Goal: Information Seeking & Learning: Learn about a topic

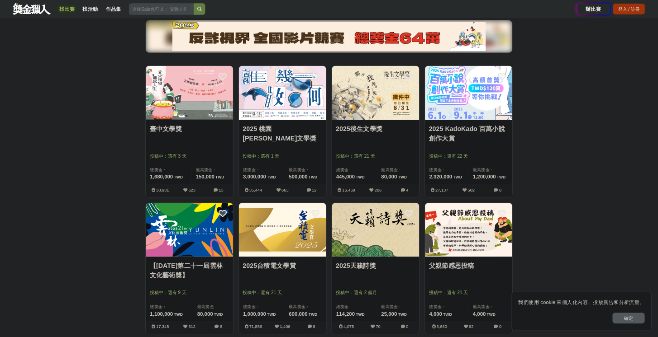
scroll to position [109, 0]
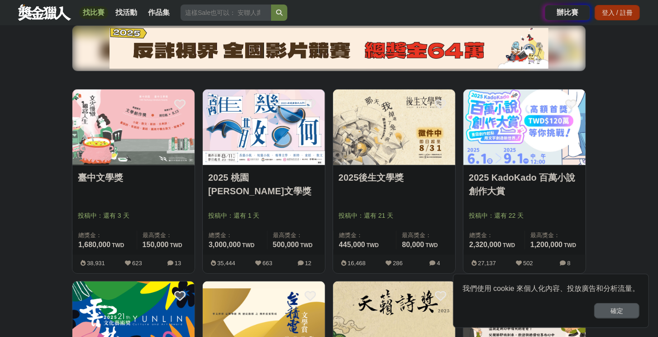
click at [267, 176] on link "2025 桃園鍾肇政文學獎" at bounding box center [263, 184] width 111 height 27
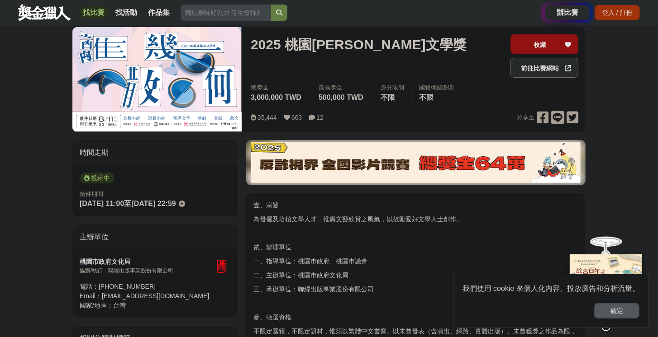
scroll to position [170, 0]
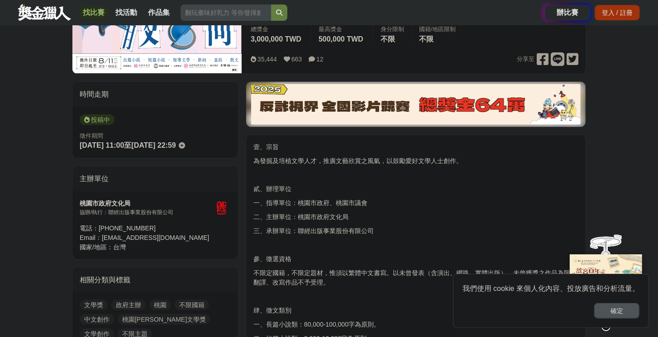
click at [619, 313] on button "確定" at bounding box center [616, 311] width 45 height 15
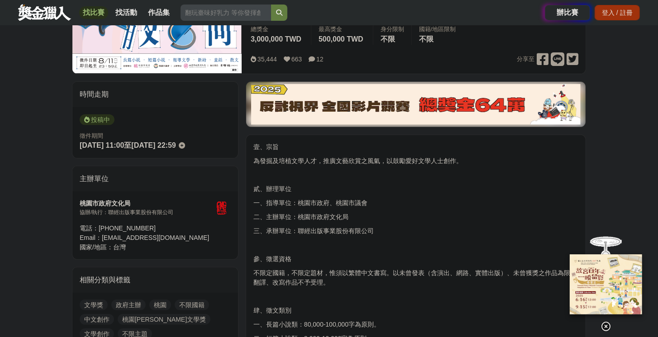
click at [609, 322] on icon at bounding box center [606, 327] width 10 height 10
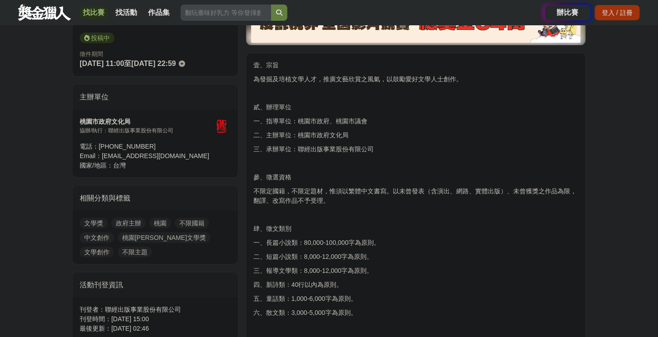
scroll to position [139, 0]
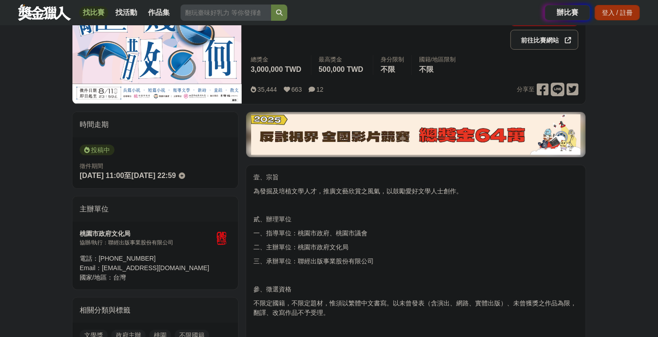
click at [554, 46] on link "前往比賽網站" at bounding box center [544, 40] width 68 height 20
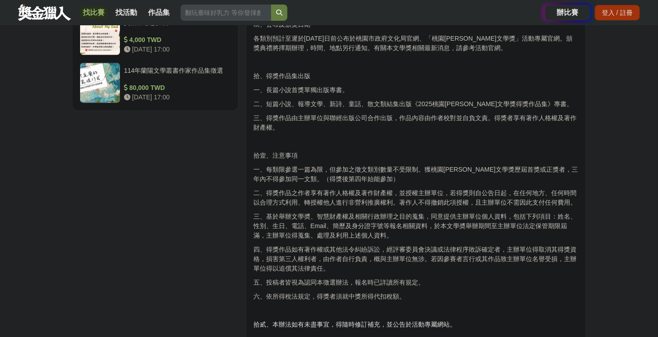
scroll to position [1270, 0]
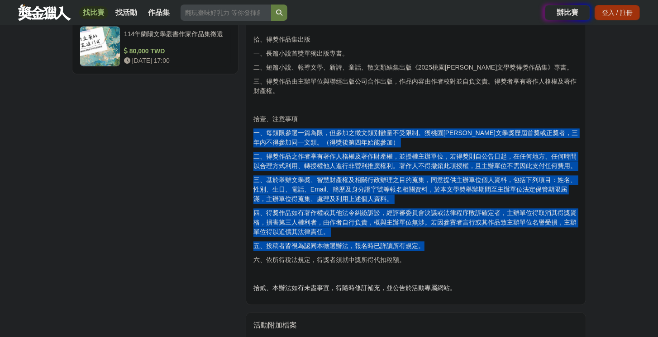
drag, startPoint x: 435, startPoint y: 119, endPoint x: 481, endPoint y: 250, distance: 139.2
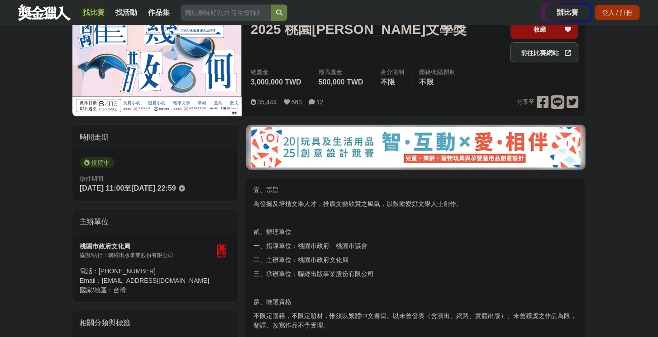
scroll to position [43, 0]
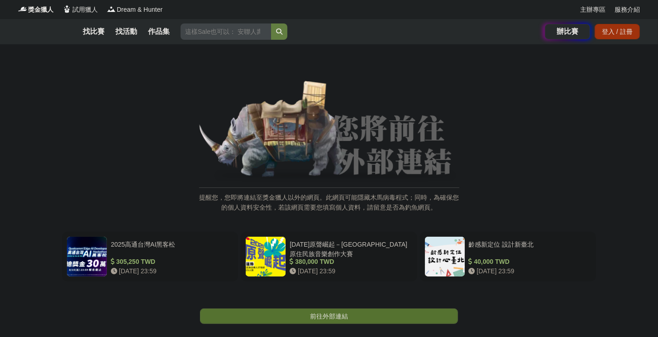
click at [335, 318] on span "前往外部連結" at bounding box center [329, 316] width 38 height 7
